Goal: Complete application form

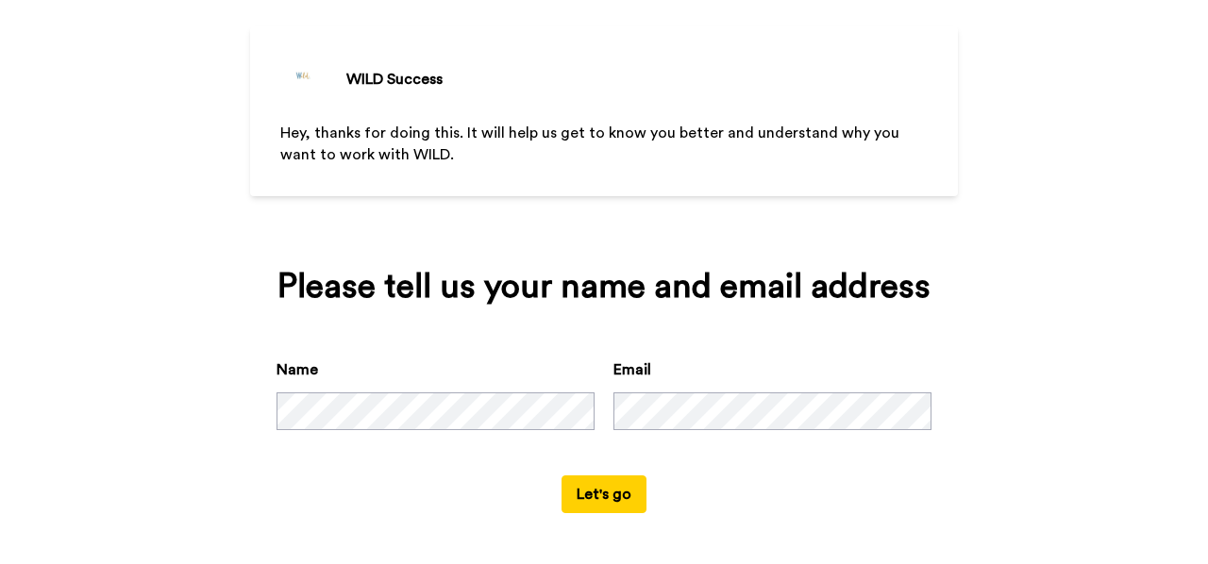
scroll to position [96, 0]
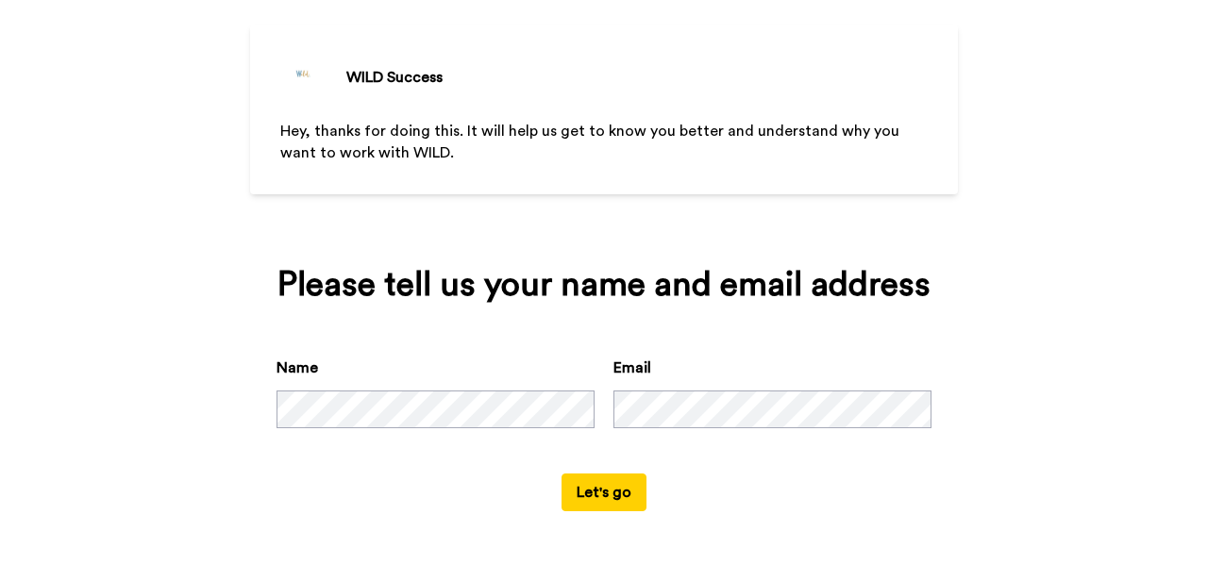
click at [595, 488] on button "Let's go" at bounding box center [604, 493] width 85 height 38
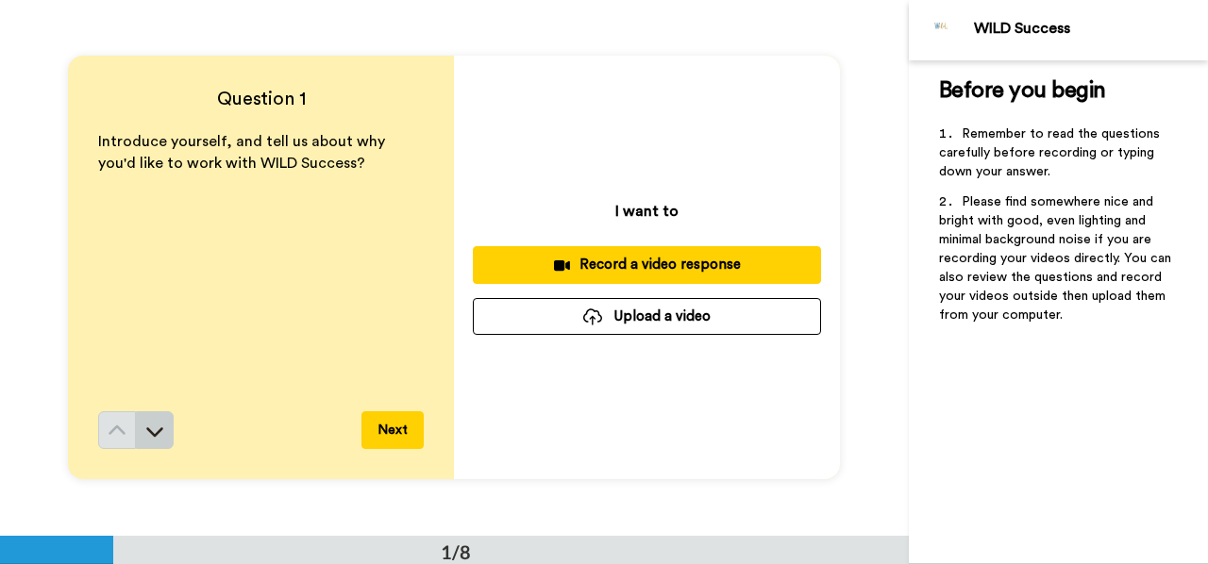
click at [151, 426] on icon at bounding box center [154, 431] width 19 height 19
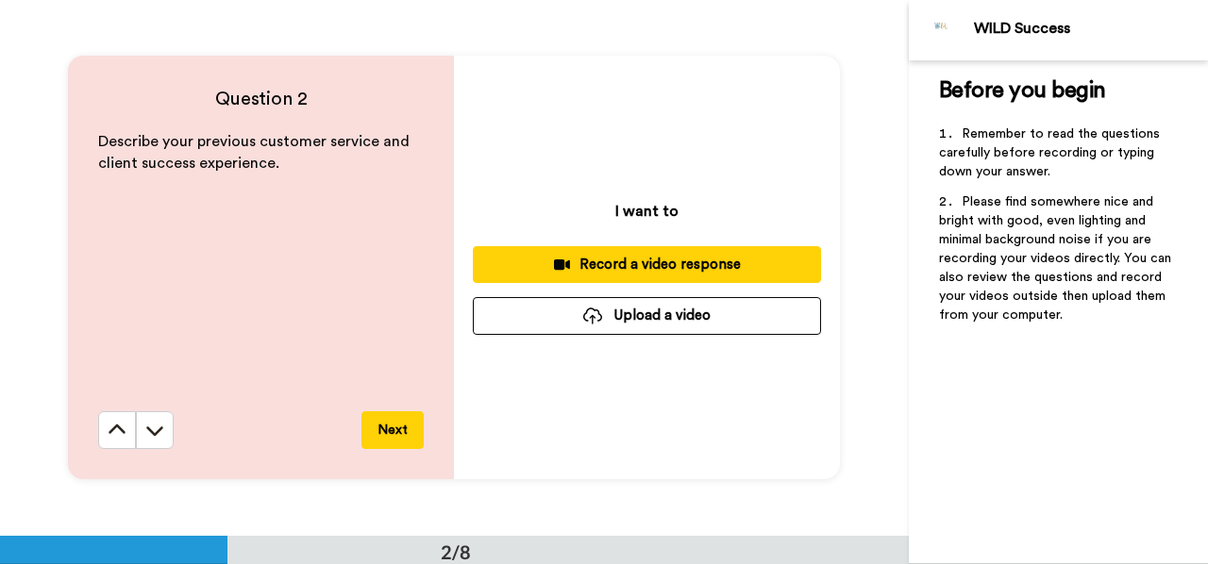
scroll to position [536, 0]
click at [252, 252] on div "Describe your previous customer service and client success experience." at bounding box center [261, 271] width 326 height 280
click at [291, 158] on p "Describe your previous customer service and client success experience." at bounding box center [261, 152] width 326 height 43
click at [222, 228] on div "Describe your previous customer service and client success experience." at bounding box center [261, 271] width 326 height 280
click at [177, 250] on div "Describe your previous customer service and client success experience." at bounding box center [261, 271] width 326 height 280
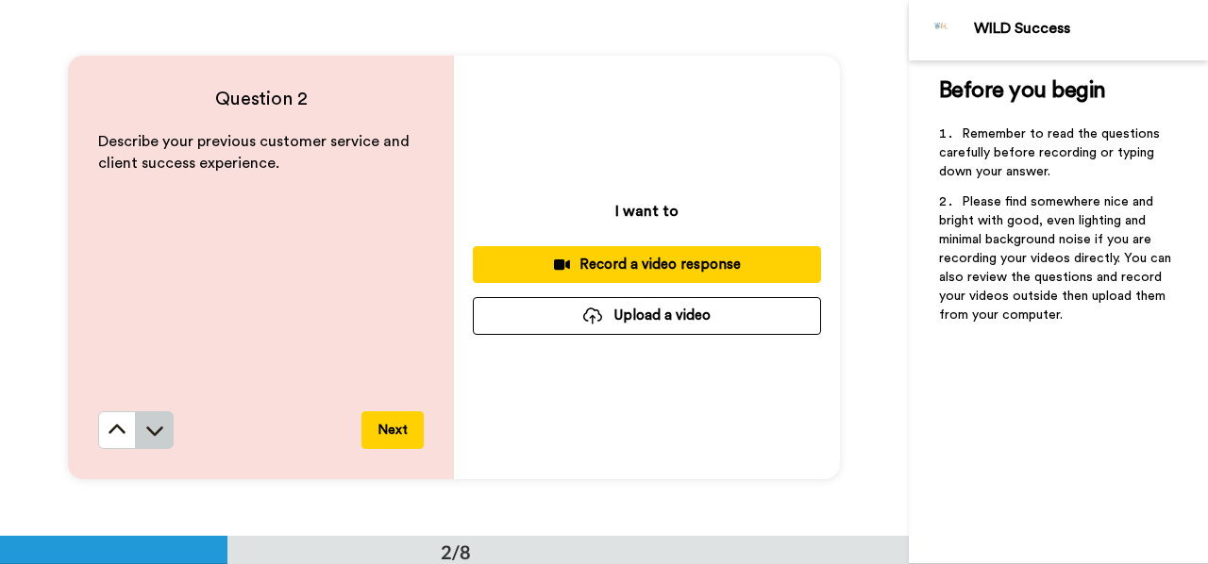
click at [148, 429] on icon at bounding box center [154, 430] width 19 height 19
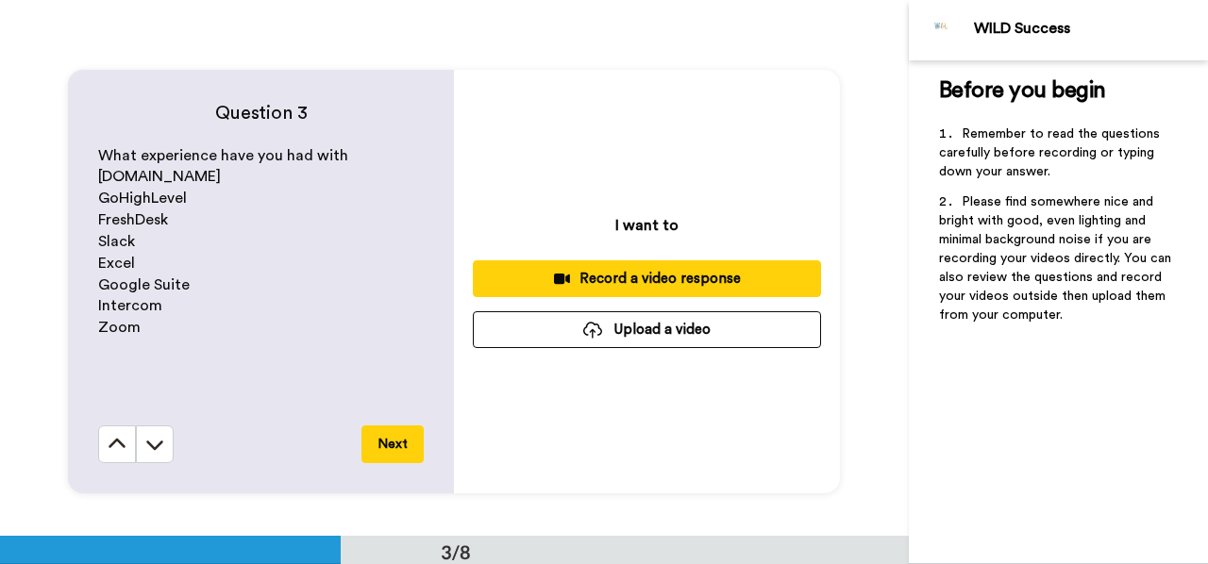
scroll to position [1072, 0]
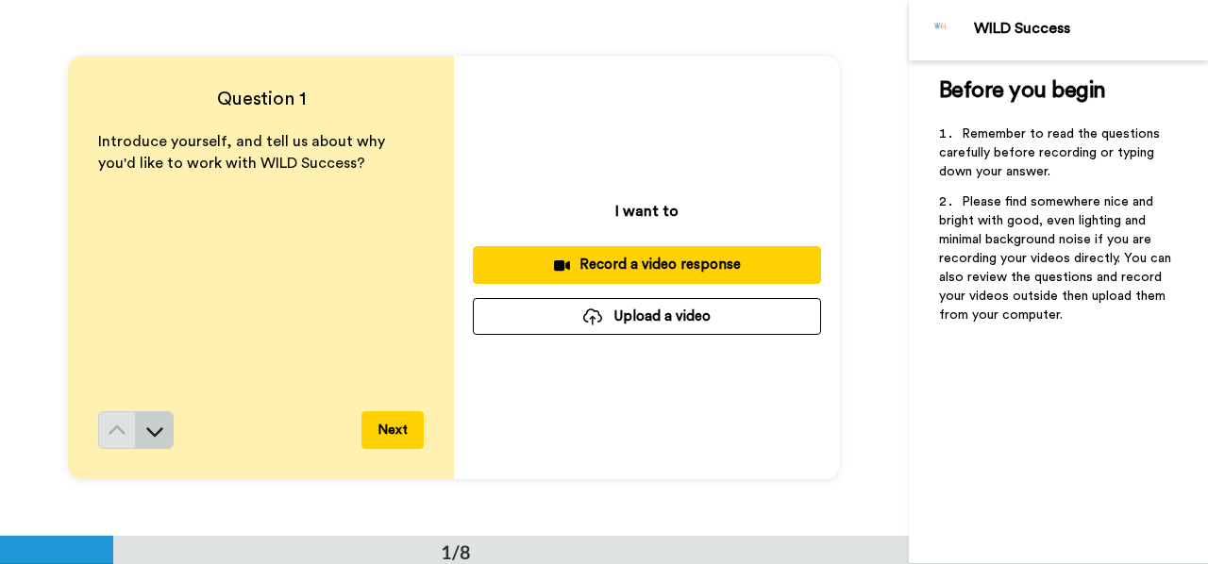
click at [153, 430] on icon at bounding box center [154, 431] width 19 height 19
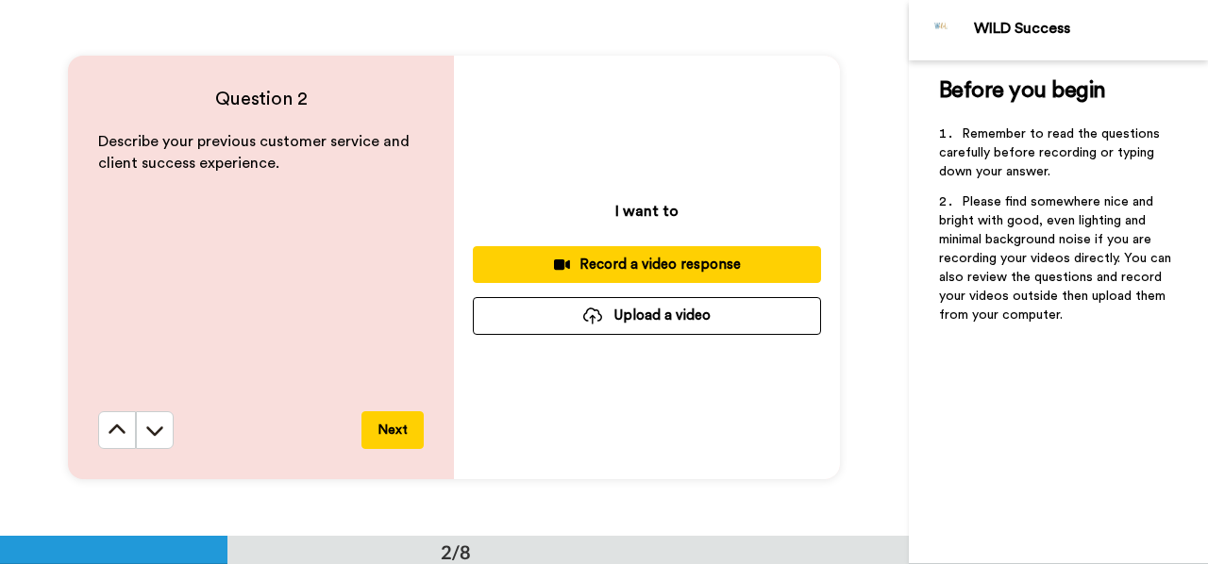
click at [153, 430] on icon at bounding box center [155, 432] width 17 height 9
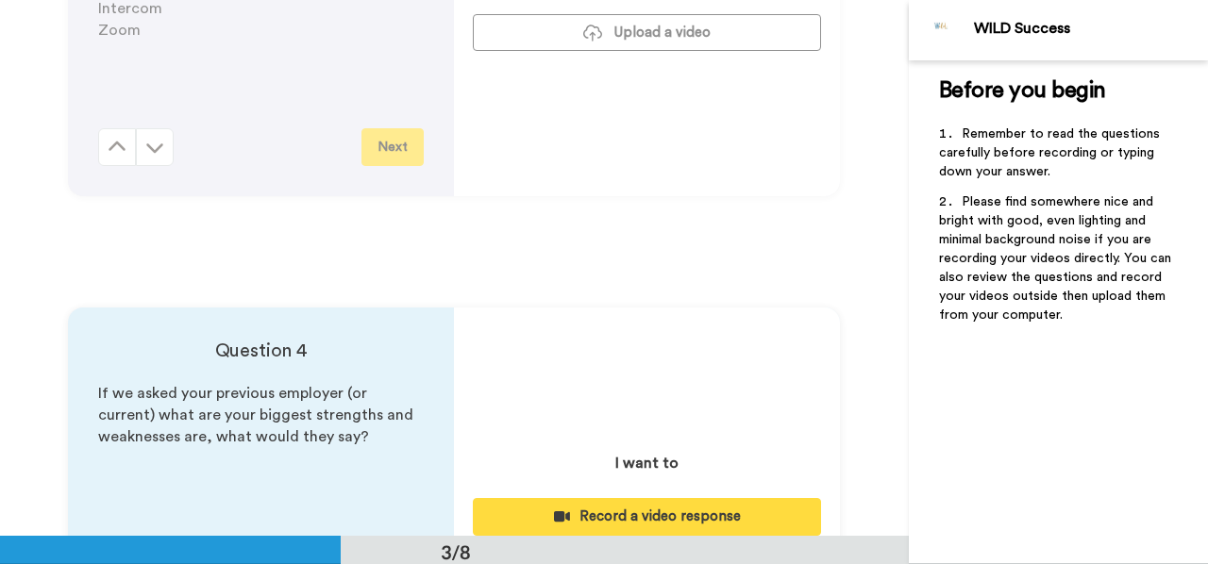
scroll to position [1072, 0]
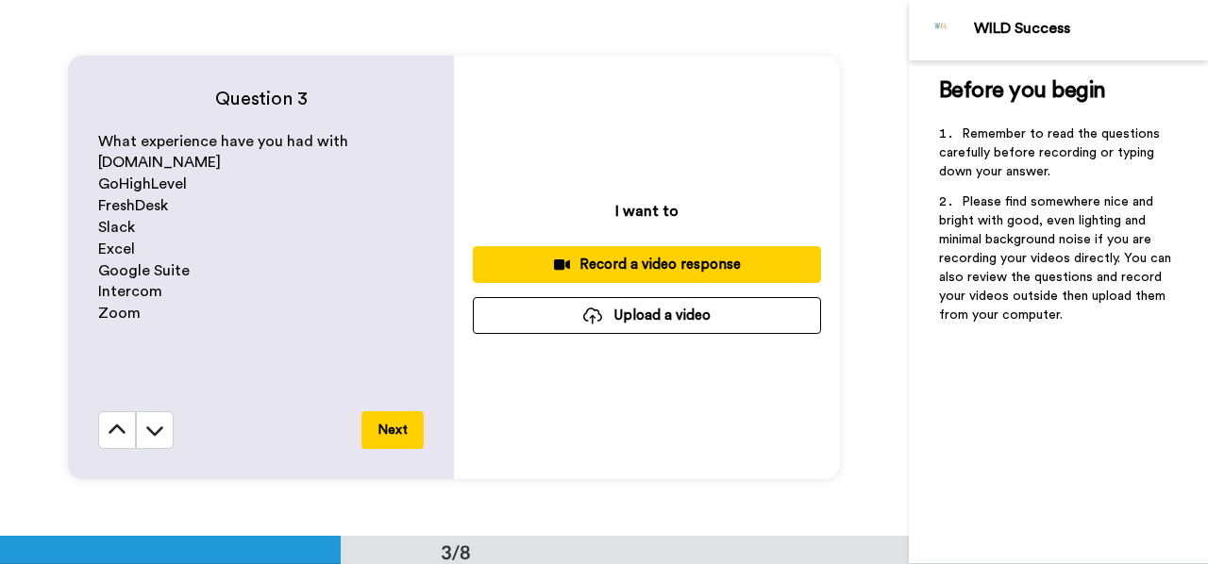
click at [211, 280] on p "Google Suite" at bounding box center [261, 271] width 326 height 22
click at [179, 344] on div "What experience have you had with Circle.io GoHighLevel FreshDesk Slack Excel G…" at bounding box center [261, 271] width 326 height 280
click at [706, 371] on div "I want to Record a video response Upload a video" at bounding box center [647, 268] width 386 height 424
drag, startPoint x: 632, startPoint y: 452, endPoint x: 584, endPoint y: 440, distance: 49.7
click at [631, 452] on div "I want to Record a video response Upload a video" at bounding box center [647, 268] width 386 height 424
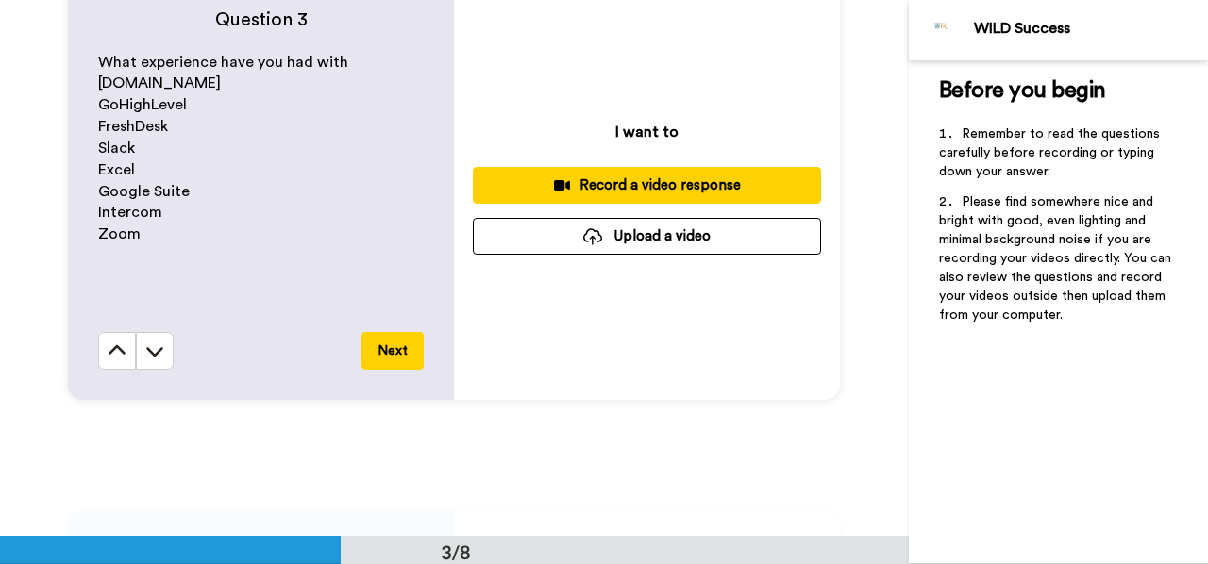
scroll to position [1166, 0]
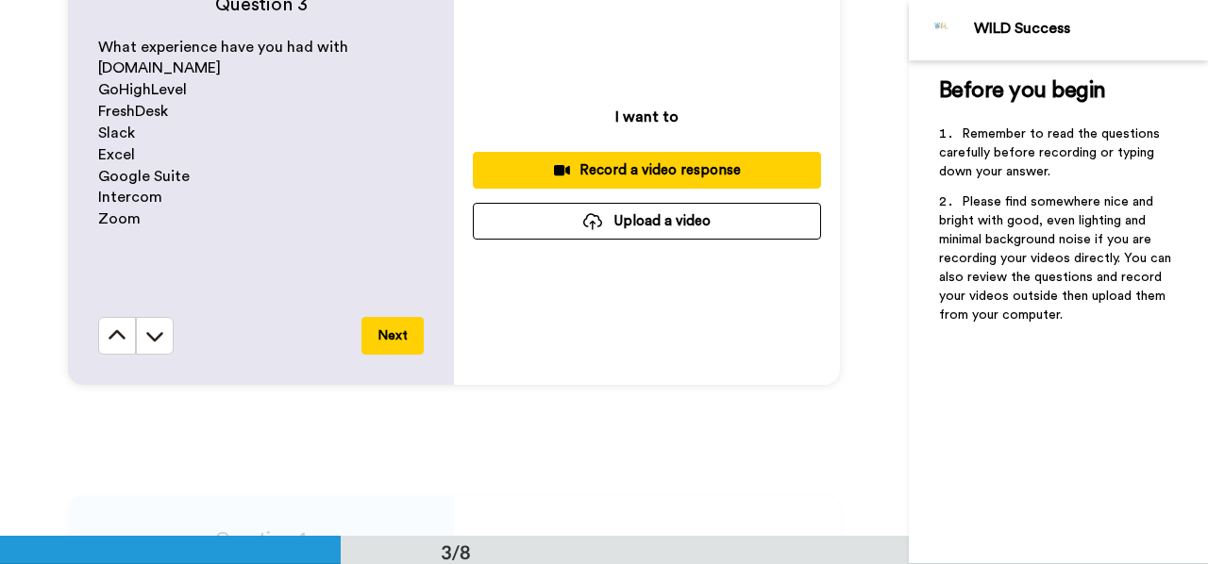
click at [389, 333] on button "Next" at bounding box center [392, 336] width 62 height 38
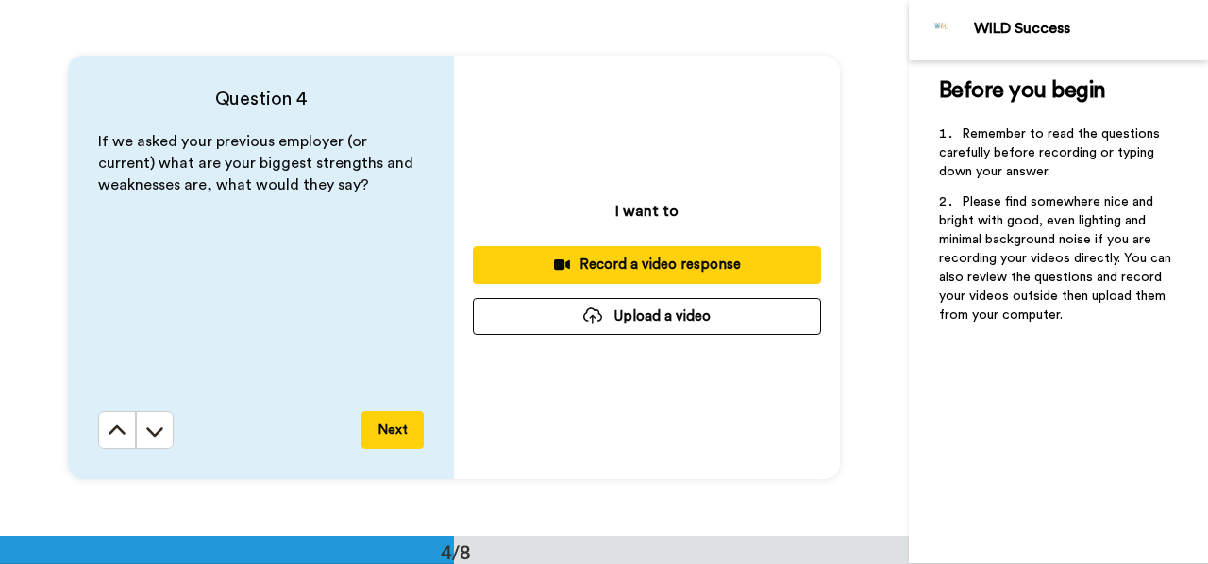
scroll to position [1607, 0]
click at [239, 245] on div "If we asked your previous employer (or current) what are your biggest strengths…" at bounding box center [261, 271] width 326 height 280
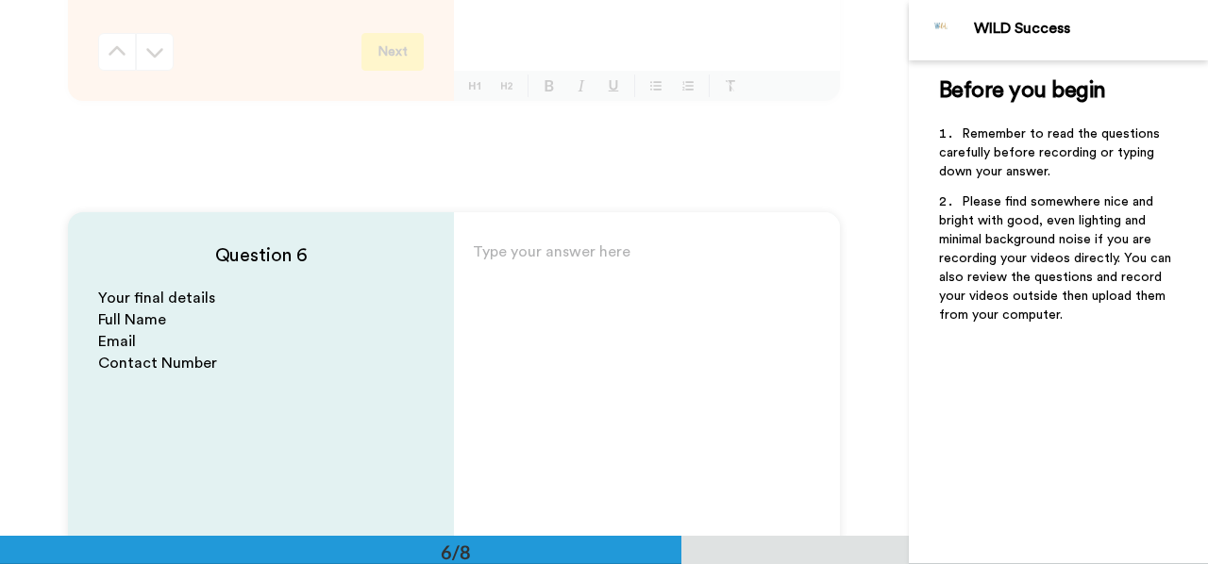
scroll to position [2551, 0]
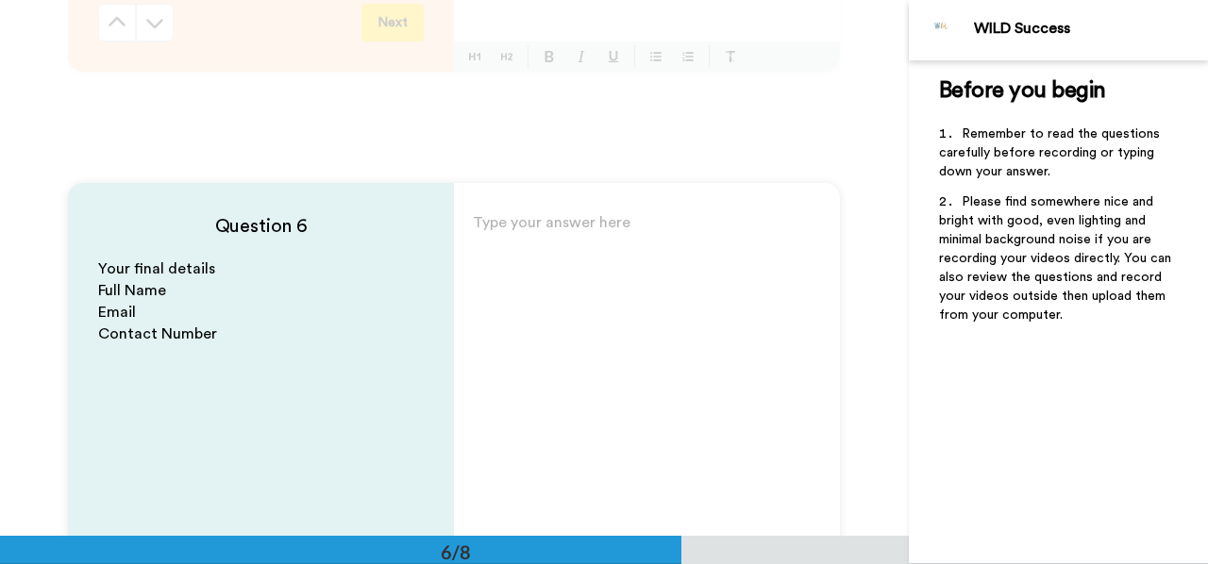
click at [542, 223] on p "Type your answer here ﻿" at bounding box center [647, 230] width 348 height 26
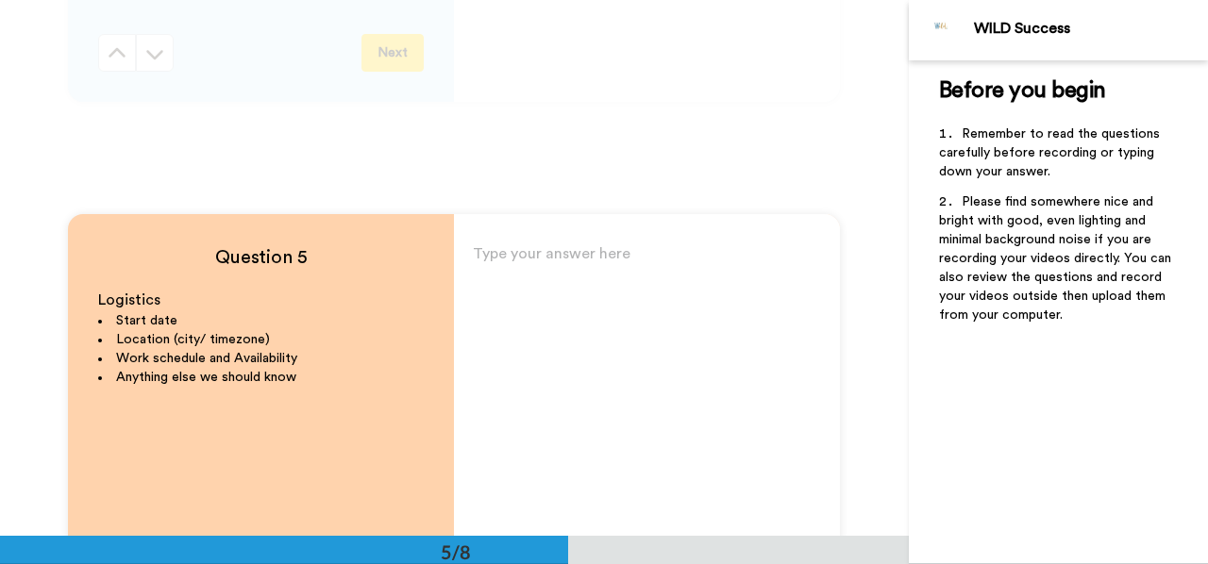
scroll to position [2079, 0]
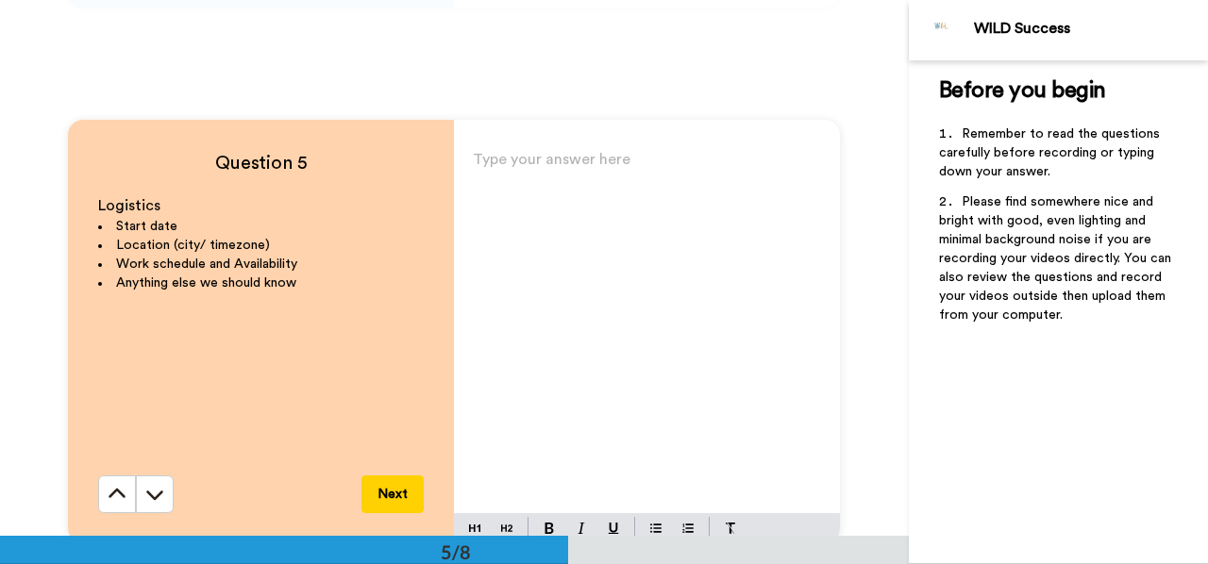
click at [552, 167] on p "Type your answer here ﻿" at bounding box center [647, 167] width 348 height 26
click at [649, 170] on span "1 weeks notice is required at my current employer" at bounding box center [646, 166] width 347 height 15
click at [496, 167] on span "1 weeks notice is required with my current employer" at bounding box center [622, 180] width 298 height 42
click at [534, 197] on p "1 week's notice is required with my current employer" at bounding box center [647, 180] width 348 height 53
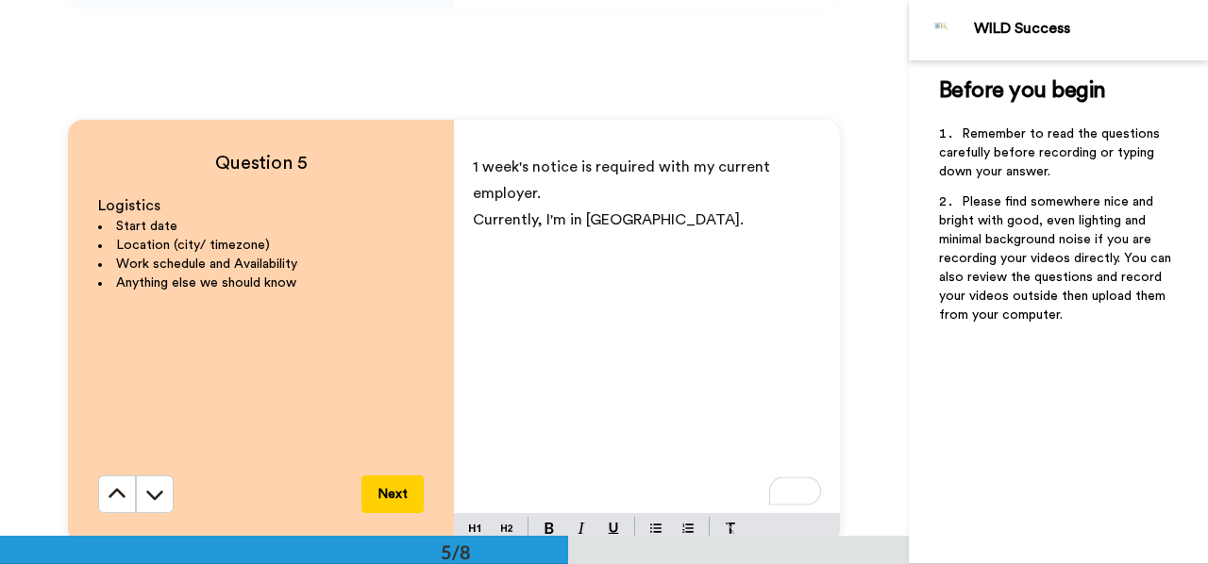
click at [493, 247] on p "﻿" at bounding box center [647, 246] width 348 height 26
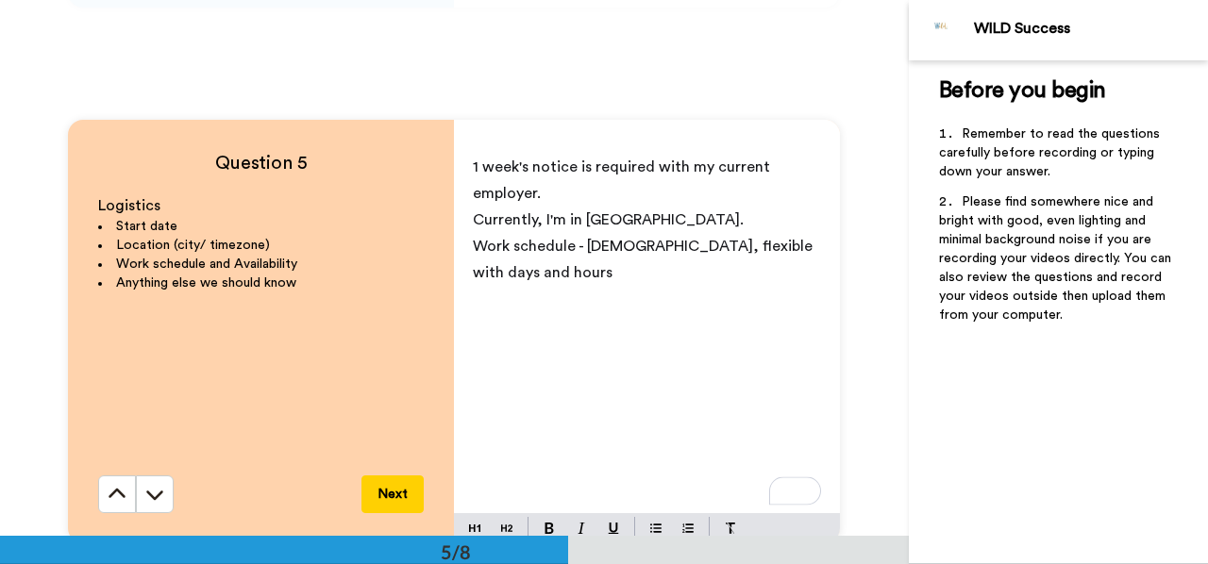
click at [527, 274] on p "Work schedule - full-time, flexible with days and hours" at bounding box center [647, 259] width 348 height 53
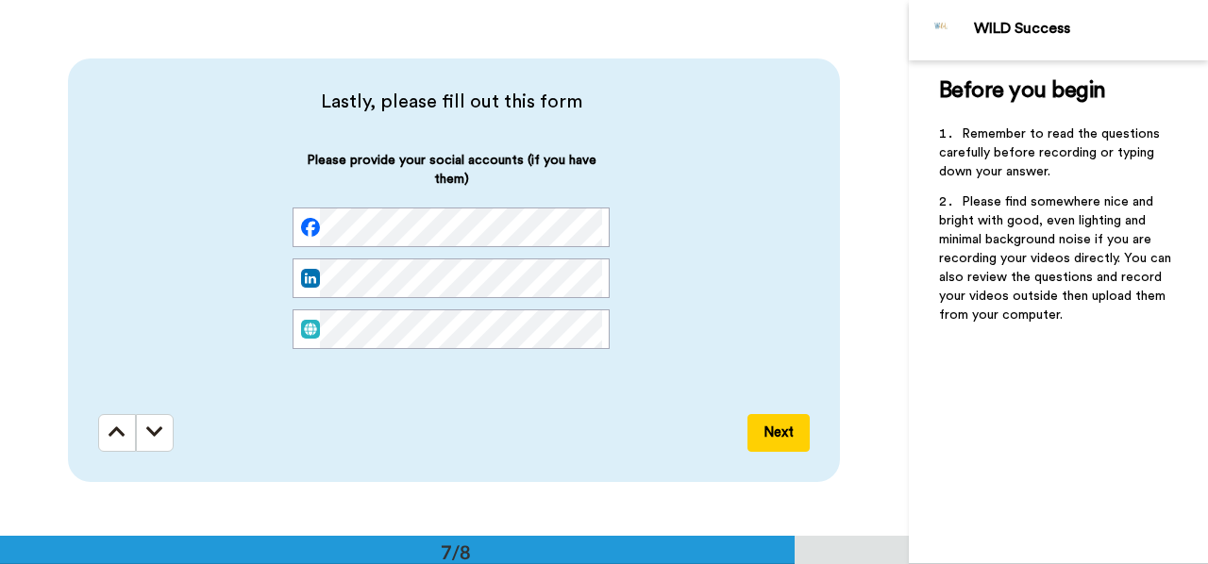
scroll to position [0, 81]
click at [777, 431] on button "Next" at bounding box center [778, 433] width 62 height 38
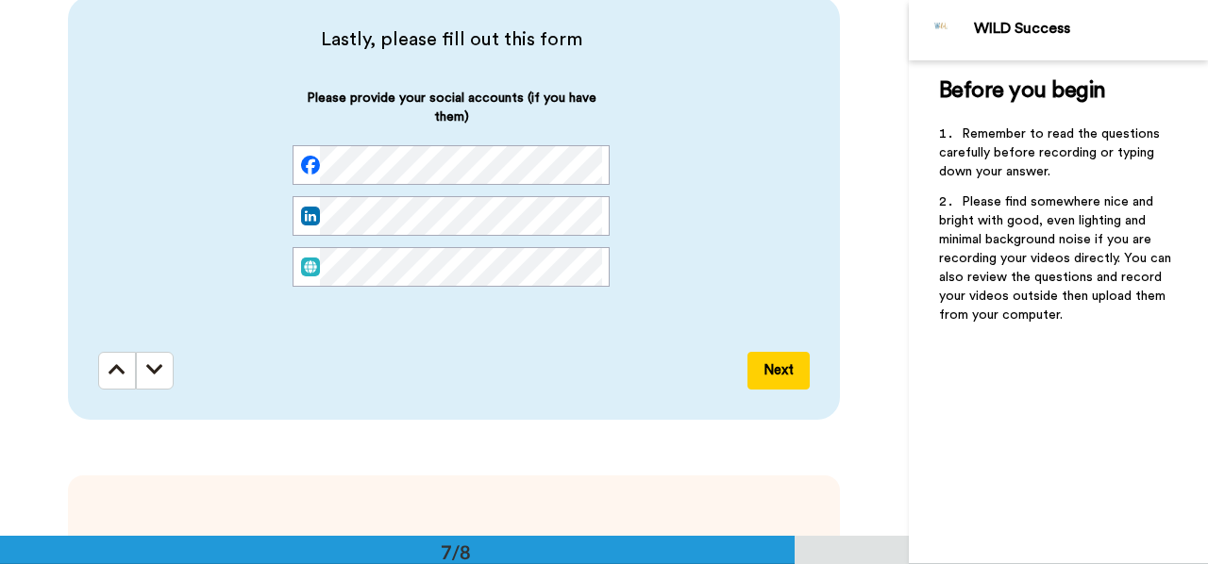
scroll to position [3279, 0]
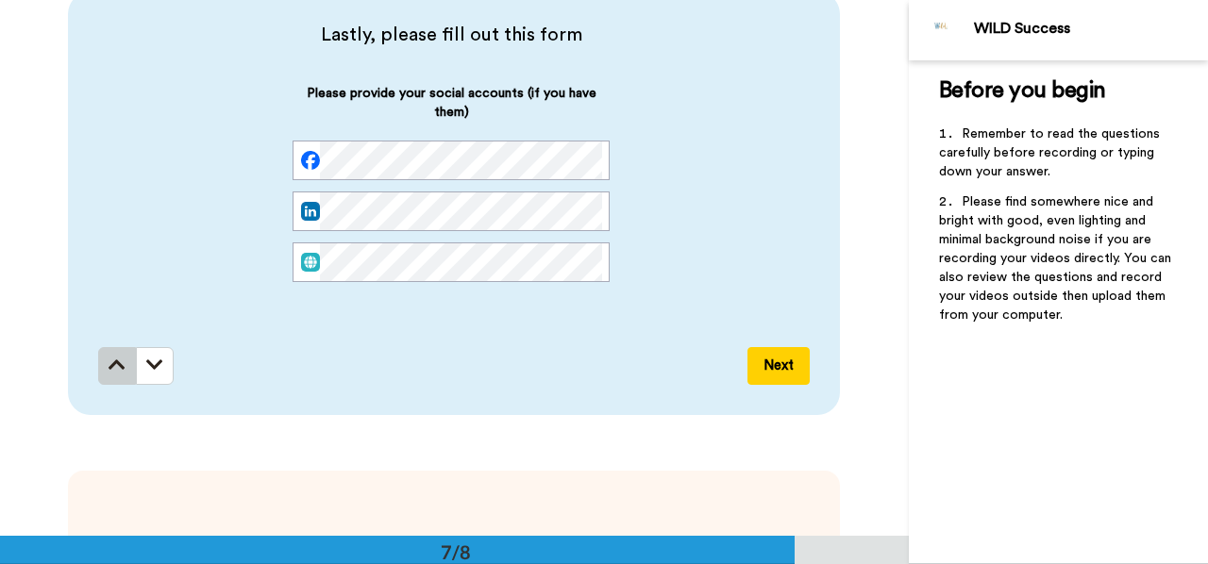
click at [109, 359] on icon at bounding box center [117, 365] width 17 height 19
click at [111, 312] on div "Please provide your social accounts (if you have them)" at bounding box center [451, 198] width 706 height 228
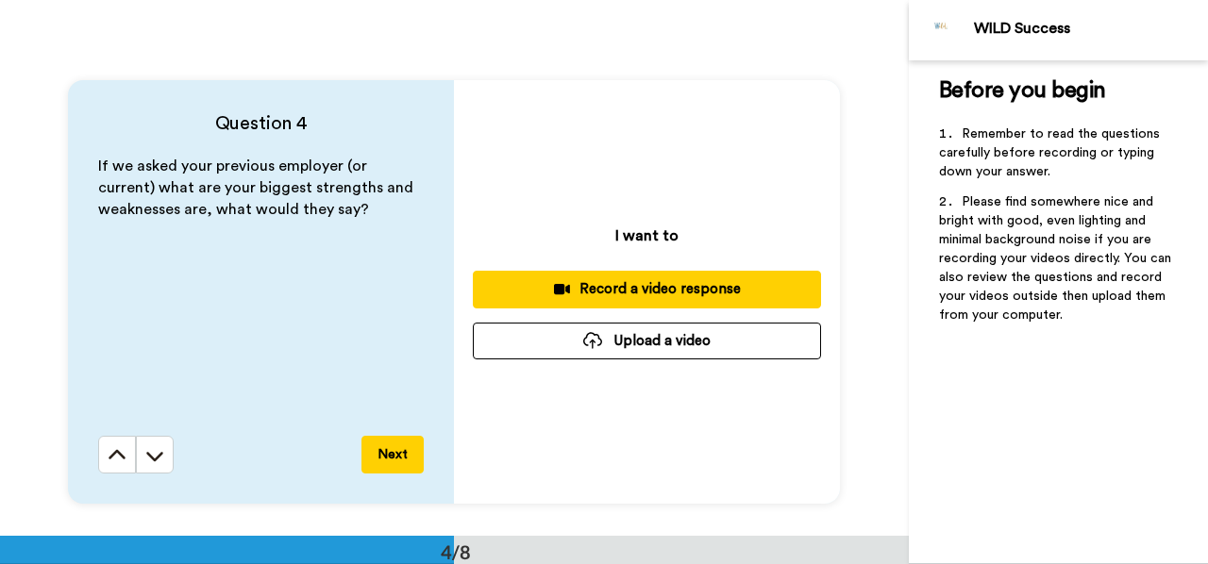
scroll to position [1580, 0]
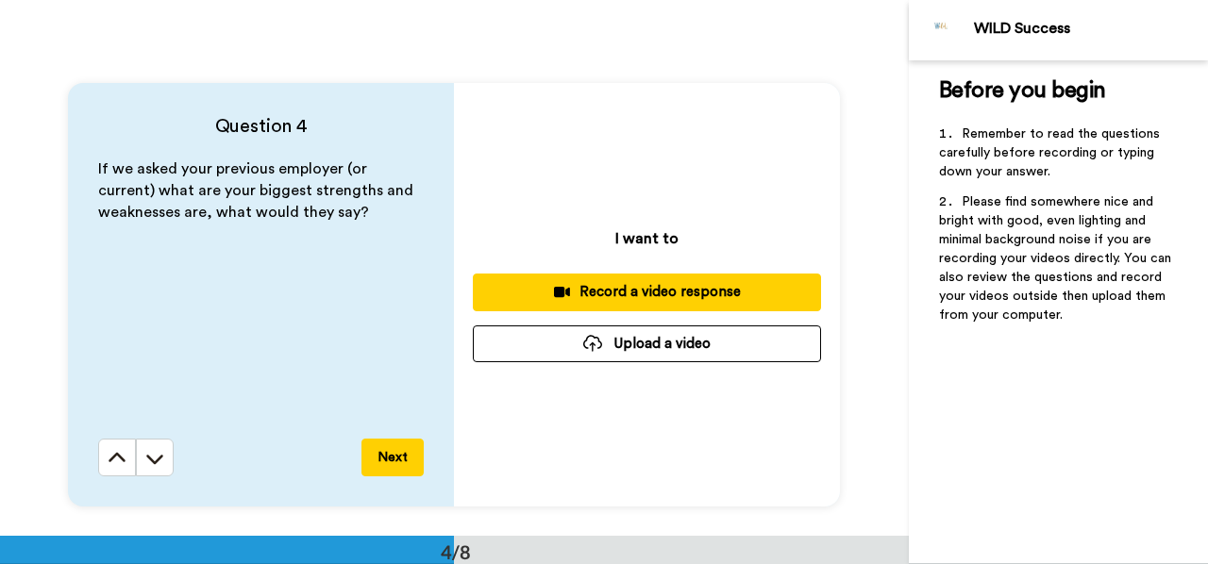
click at [649, 342] on button "Upload a video" at bounding box center [647, 344] width 348 height 37
click at [657, 289] on div "Record a video response" at bounding box center [647, 292] width 318 height 20
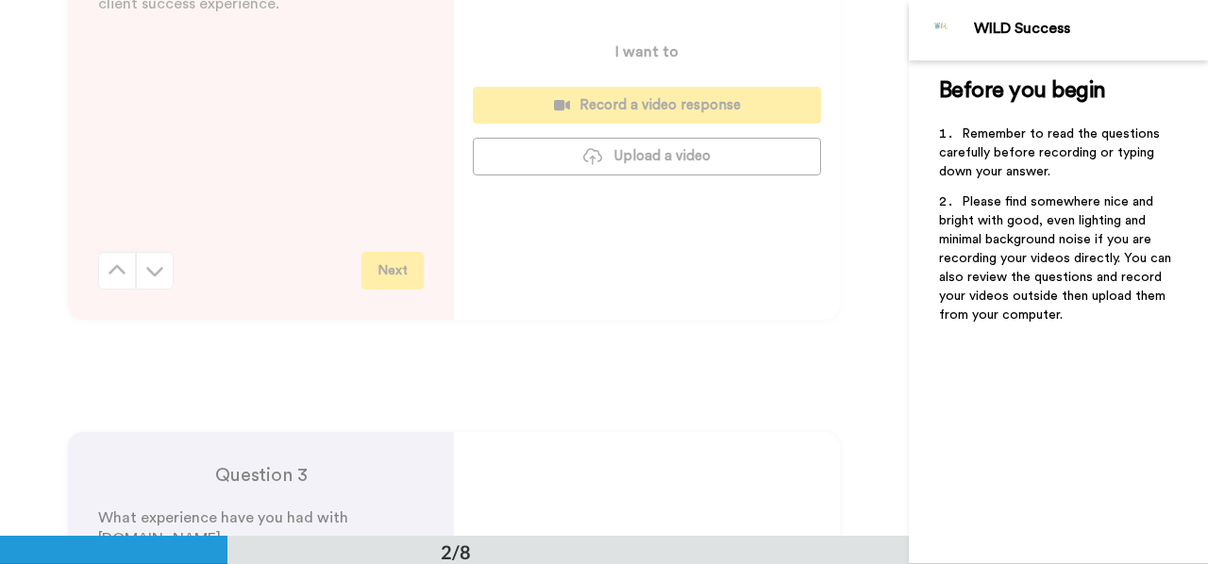
scroll to position [636, 0]
